Goal: Task Accomplishment & Management: Manage account settings

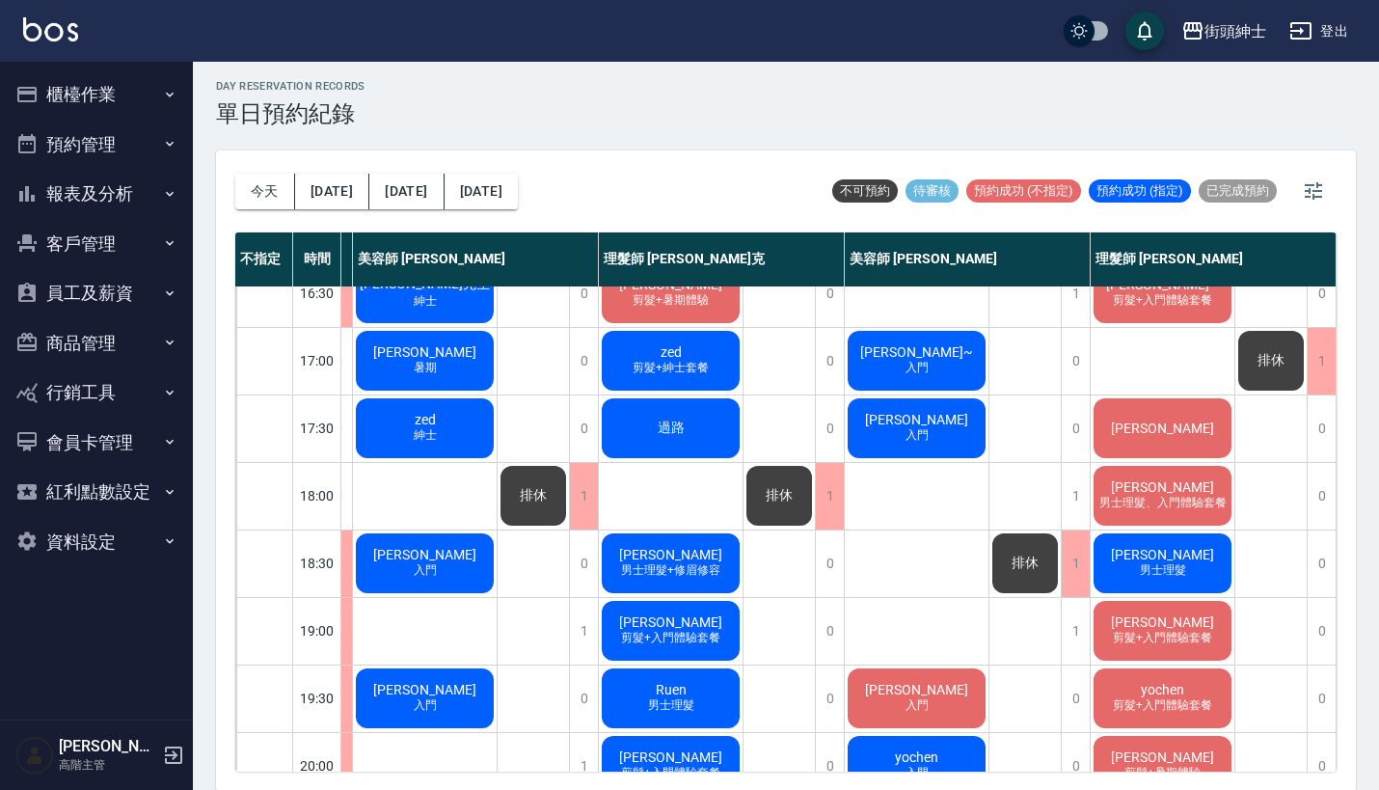
scroll to position [717, 244]
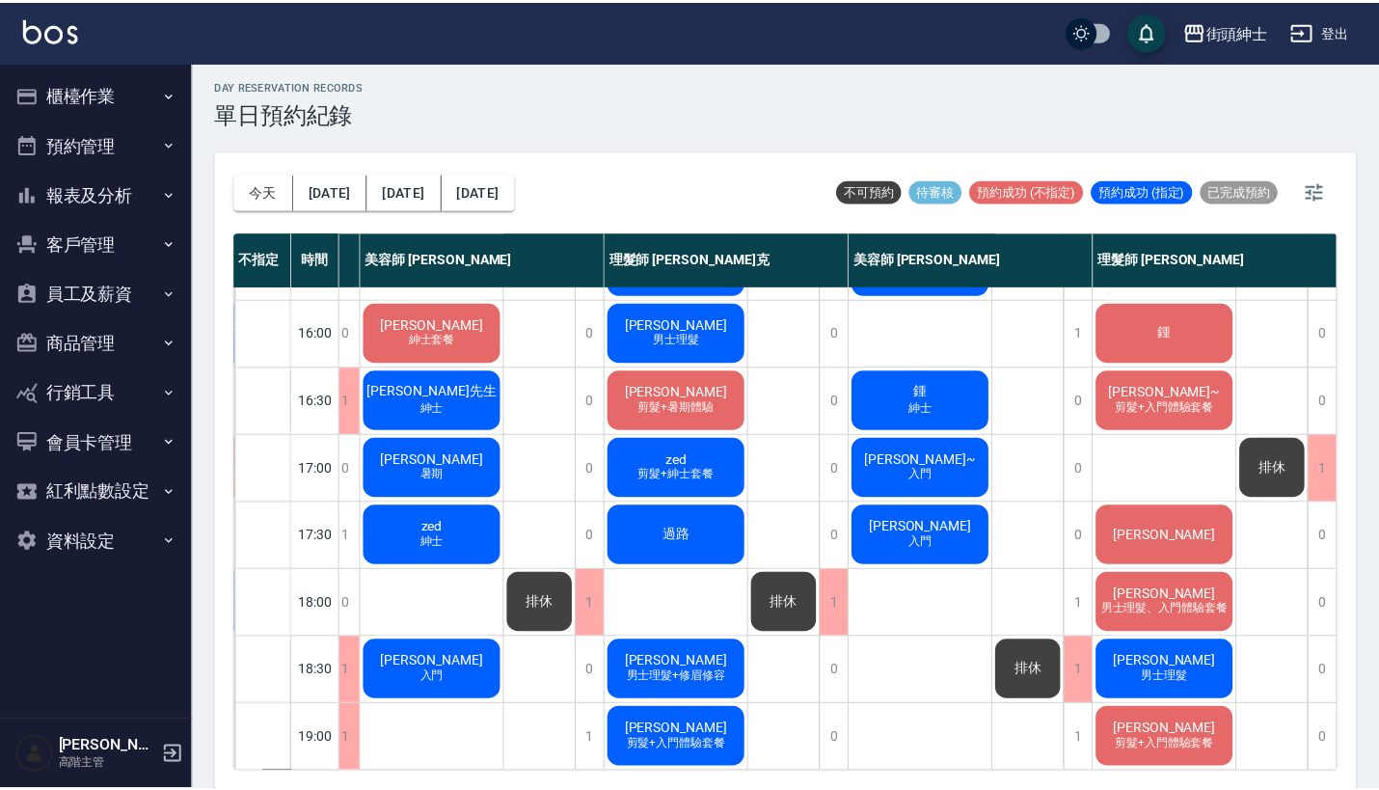
scroll to position [687, 234]
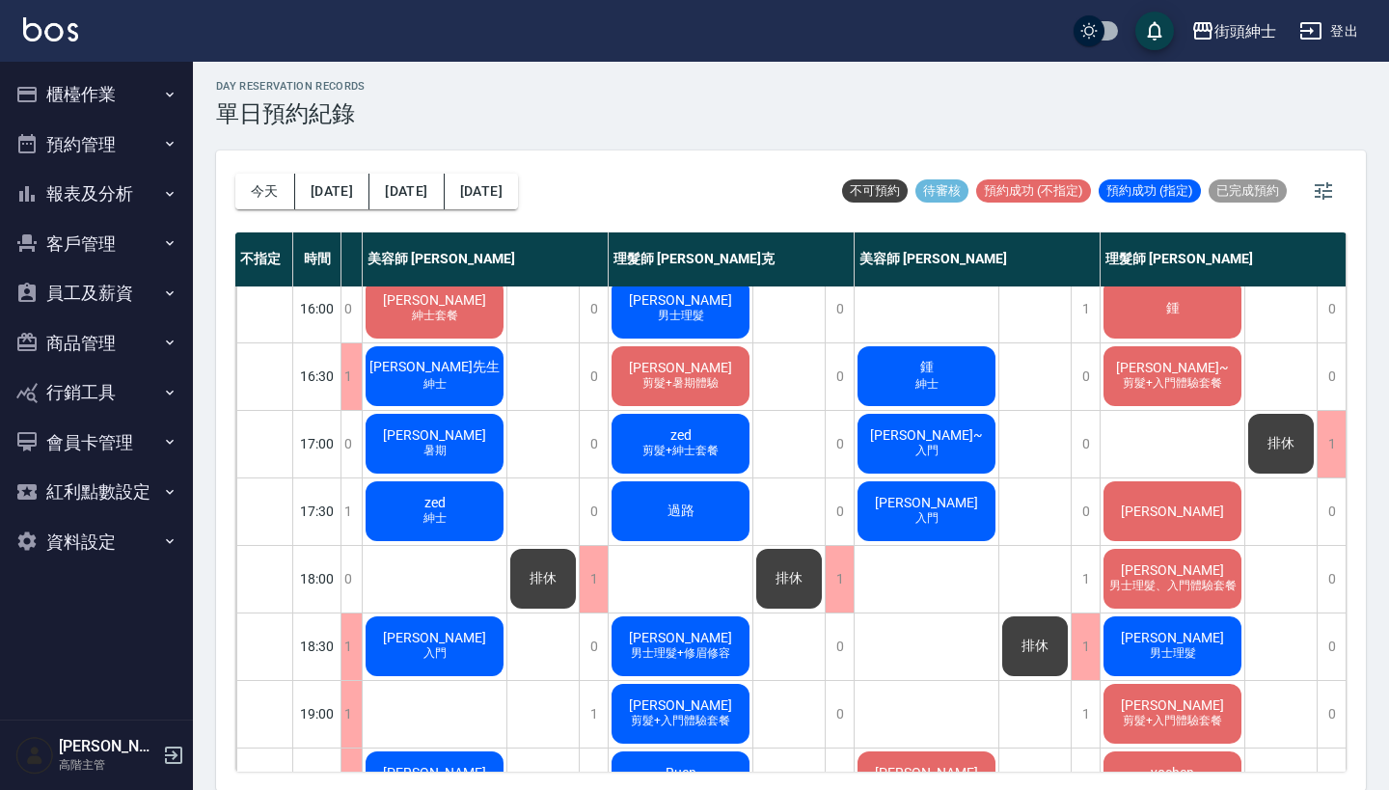
click at [953, 451] on div "[PERSON_NAME]~ 入門" at bounding box center [927, 444] width 144 height 66
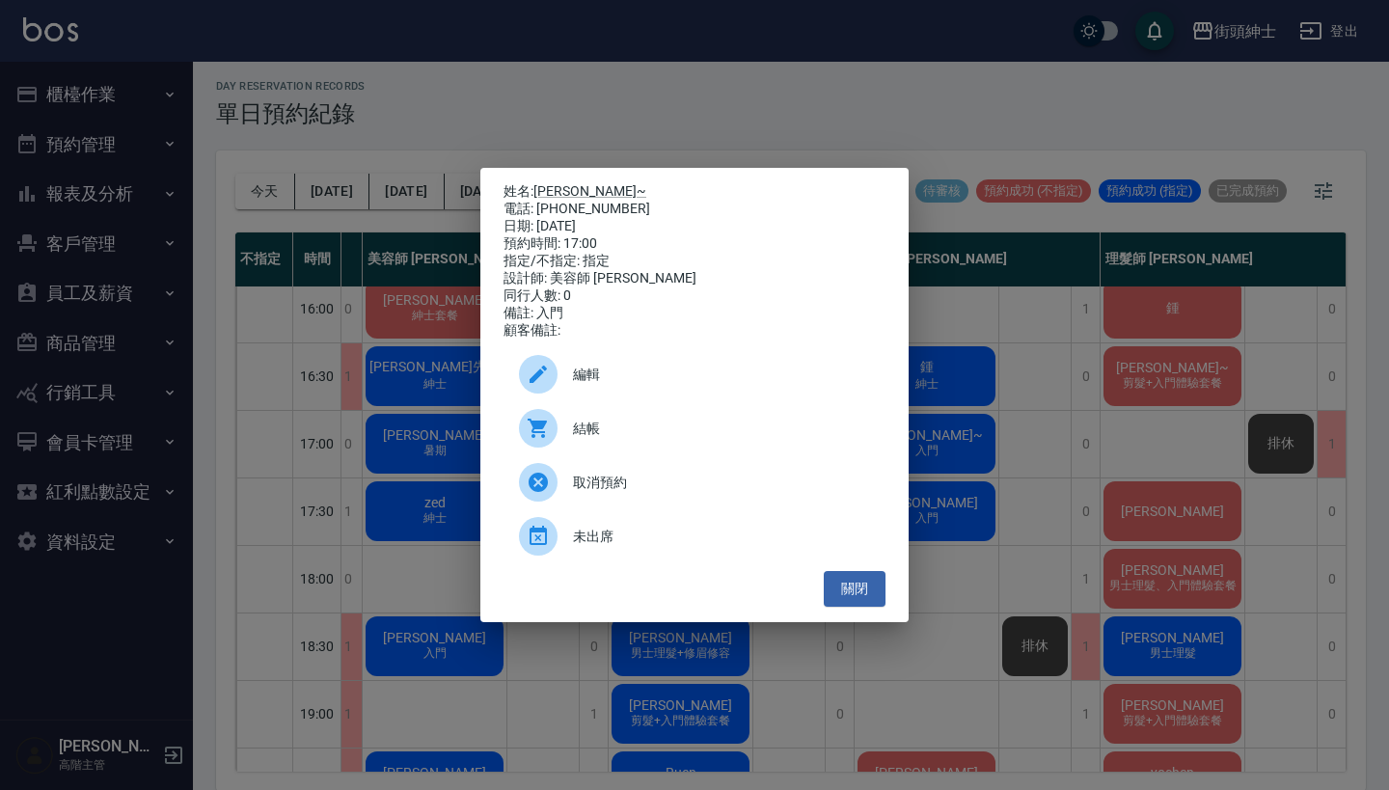
click at [690, 385] on span "編輯" at bounding box center [721, 375] width 297 height 20
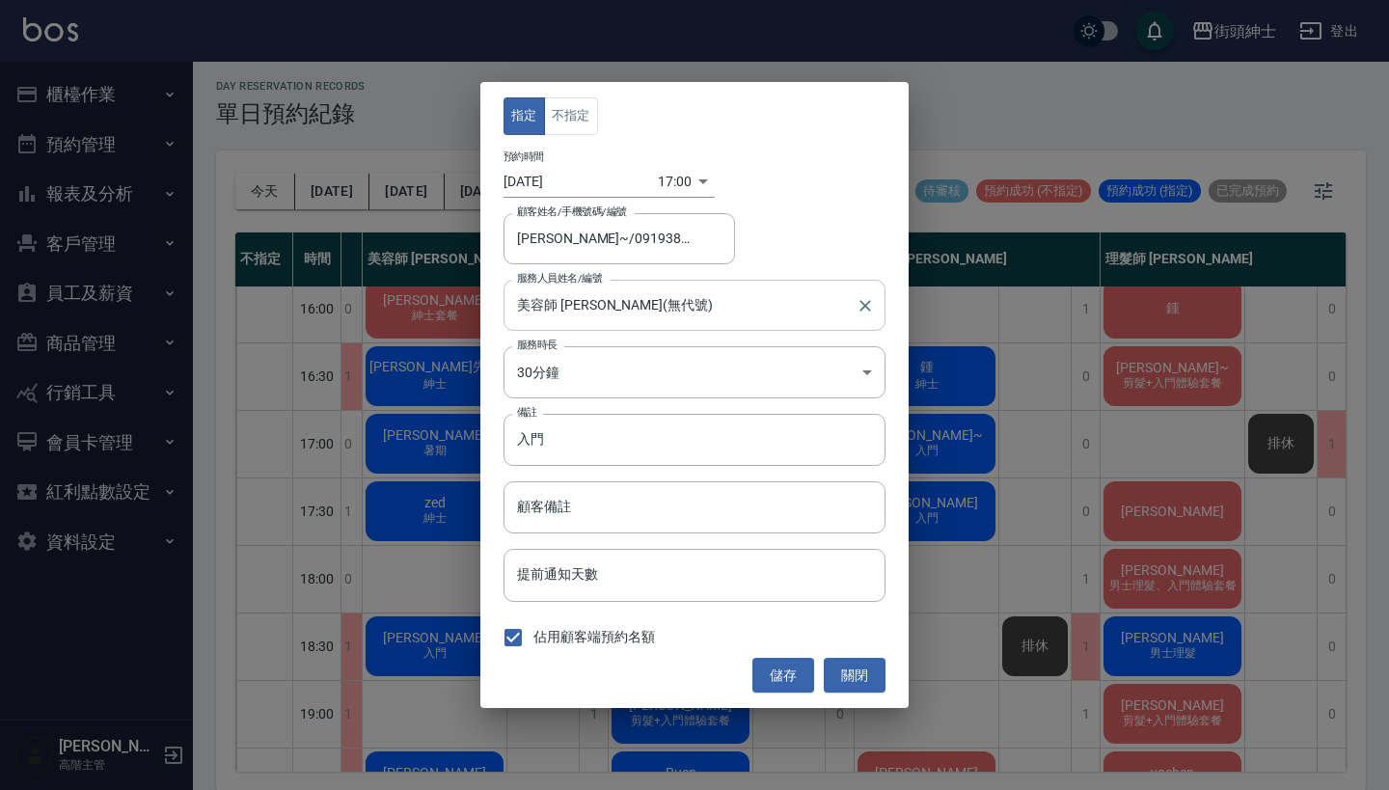
type input "[PERSON_NAME]~/0919381652"
type input "美容師 [PERSON_NAME](無代號)"
click at [654, 453] on input "入門" at bounding box center [694, 440] width 382 height 52
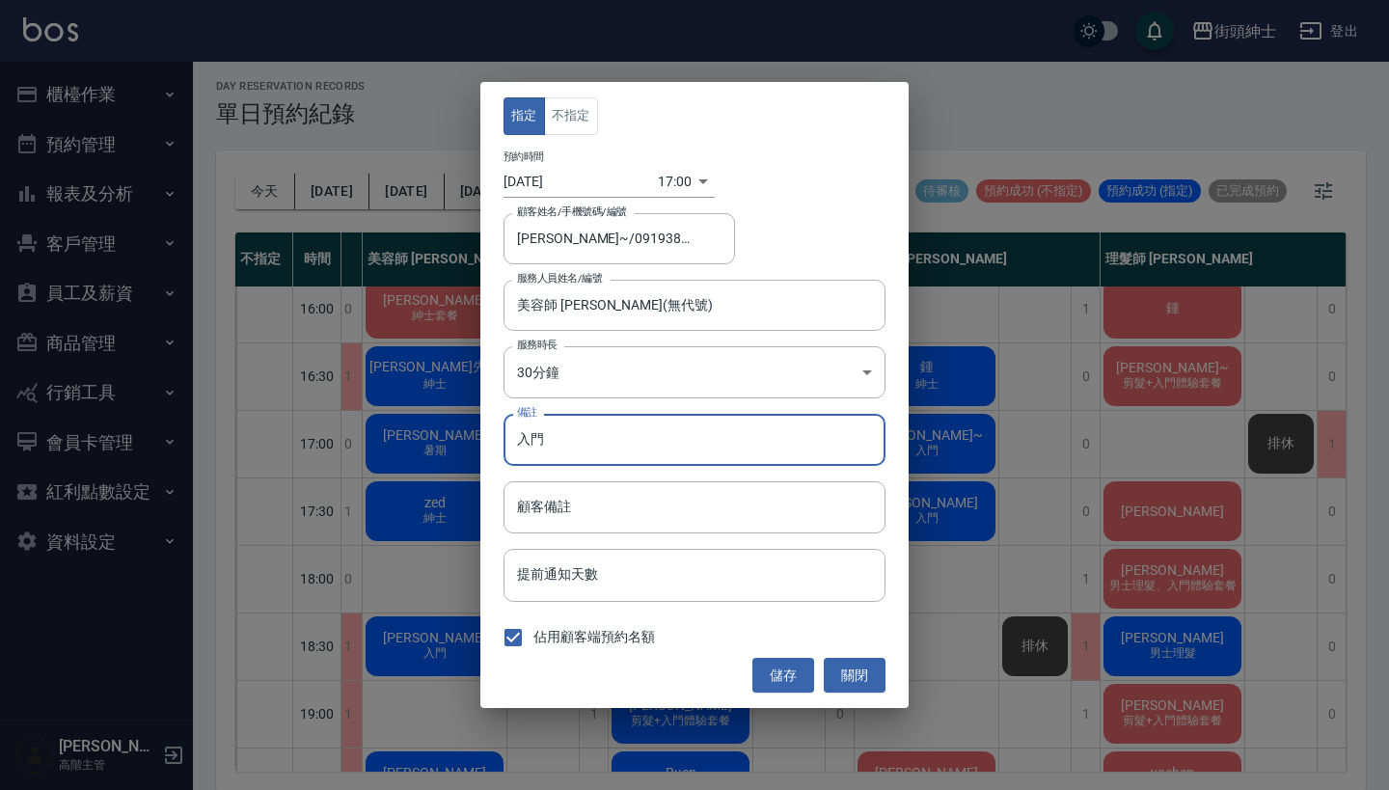
type input "入"
type input "紳士"
click at [777, 672] on button "儲存" at bounding box center [783, 676] width 62 height 36
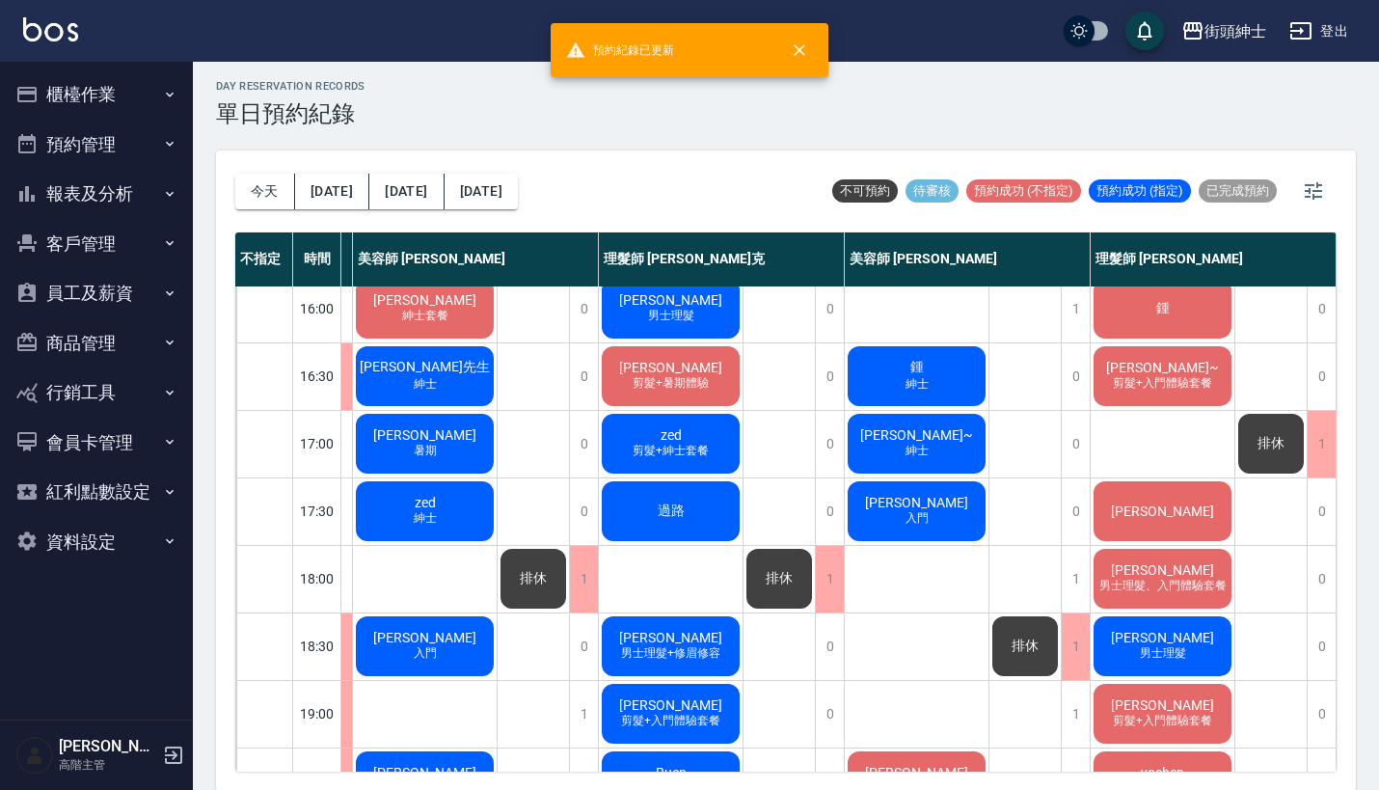
click at [927, 497] on span "[PERSON_NAME]" at bounding box center [916, 502] width 111 height 15
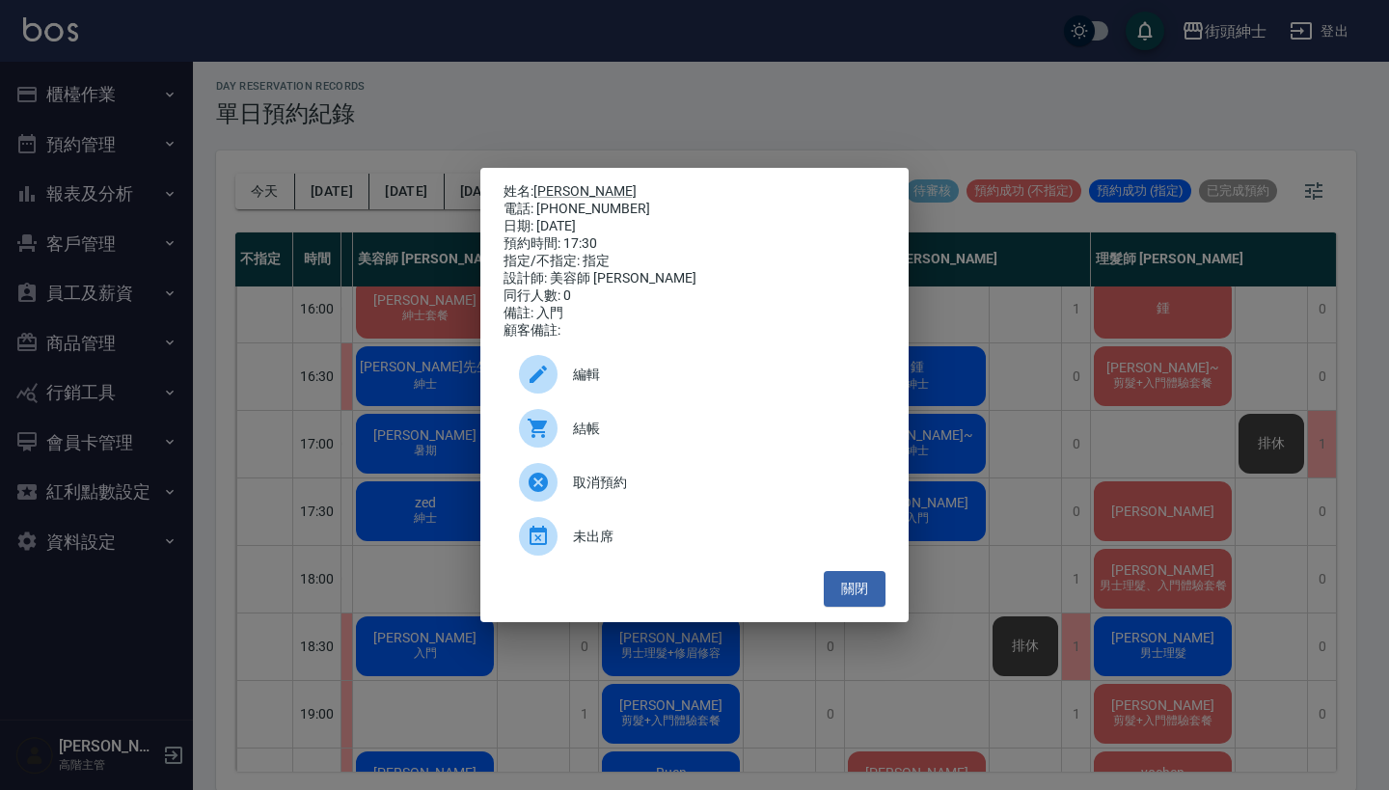
click at [717, 396] on div "編輯" at bounding box center [694, 374] width 382 height 54
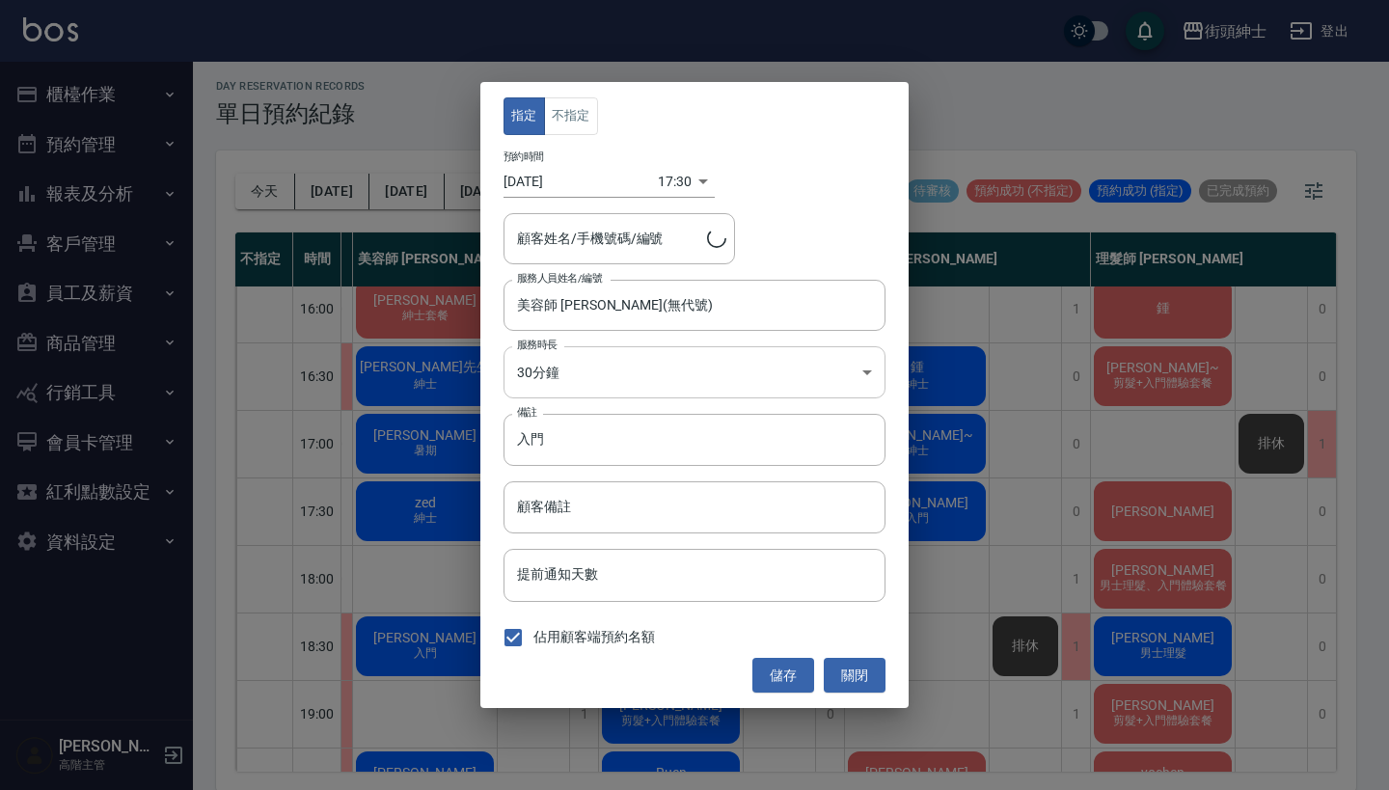
type input "[PERSON_NAME]/0932017007"
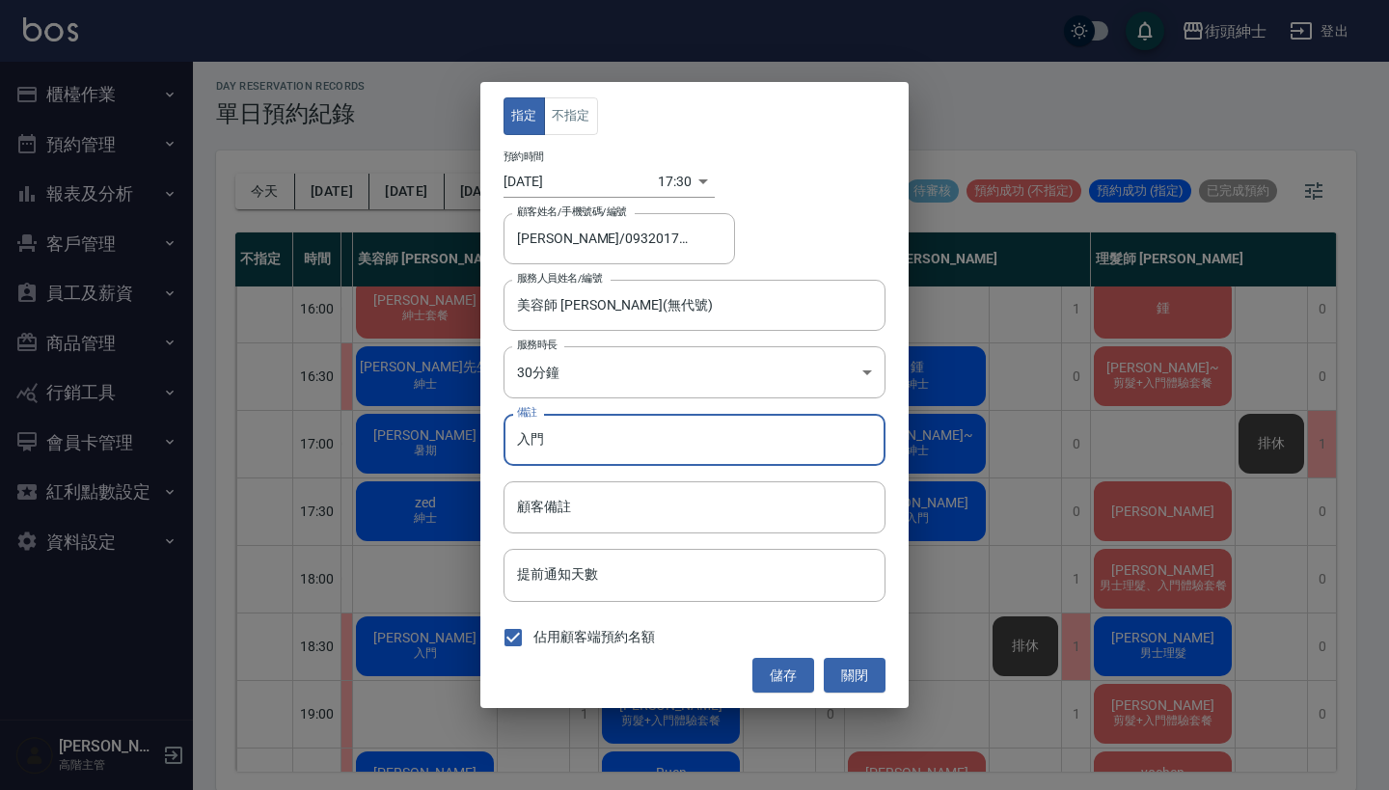
click at [662, 444] on input "入門" at bounding box center [694, 440] width 382 height 52
type input "入"
type input "身"
type input "紳士"
click at [768, 664] on button "儲存" at bounding box center [783, 676] width 62 height 36
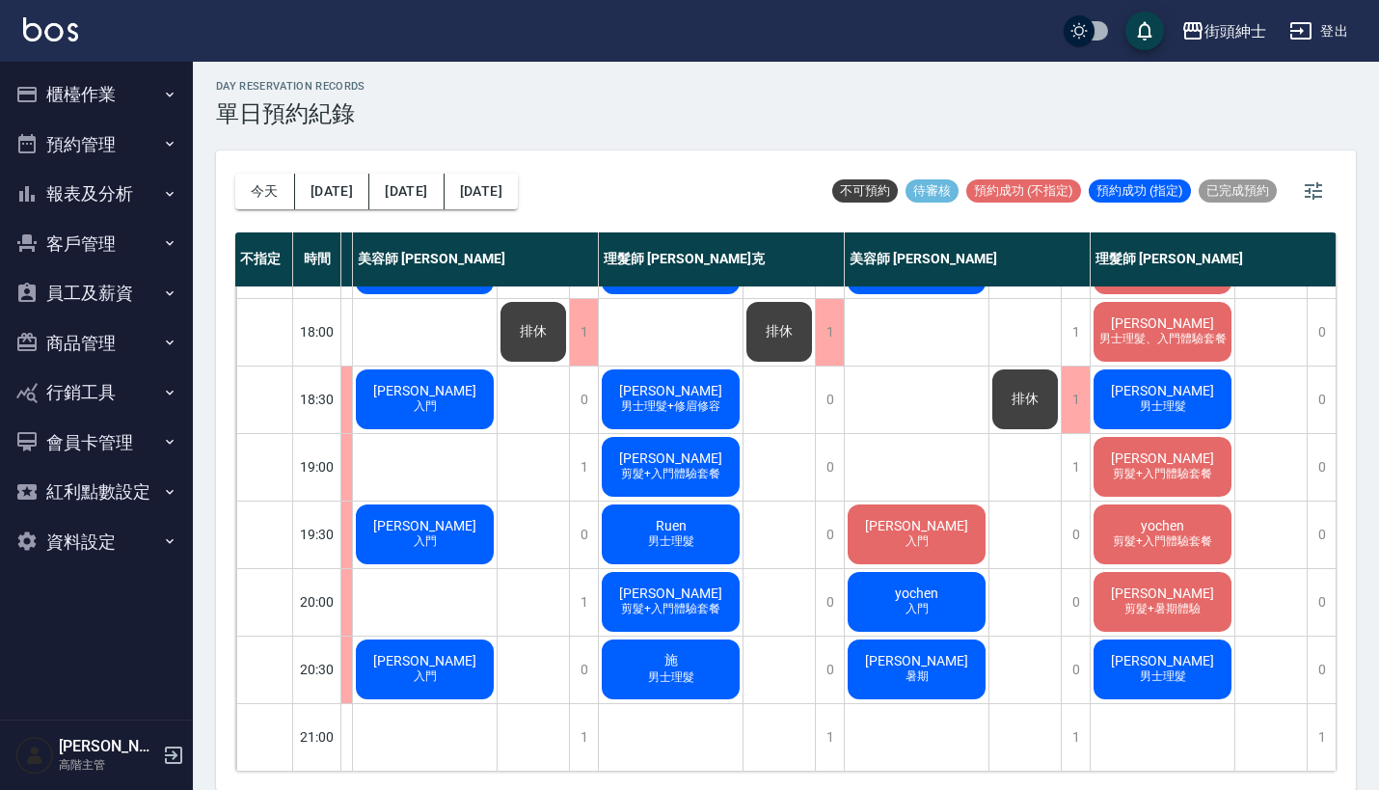
scroll to position [949, 238]
